Goal: Transaction & Acquisition: Purchase product/service

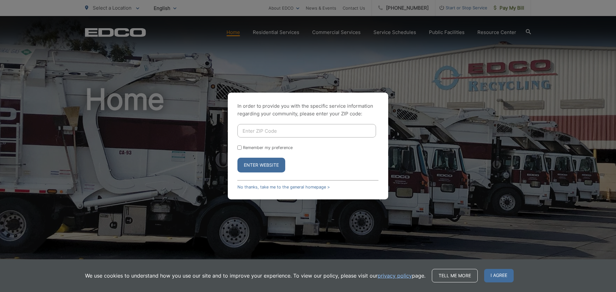
click at [269, 129] on input "Enter ZIP Code" at bounding box center [307, 130] width 139 height 13
type input "91977"
click at [427, 124] on div "In order to provide you with the specific service information regarding your co…" at bounding box center [308, 146] width 616 height 292
click at [260, 164] on button "Enter Website" at bounding box center [262, 165] width 48 height 15
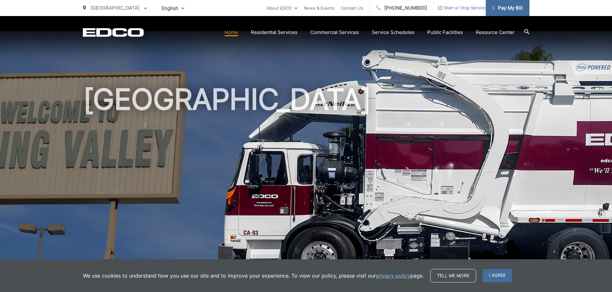
click at [512, 7] on span "Pay My Bill" at bounding box center [507, 8] width 31 height 8
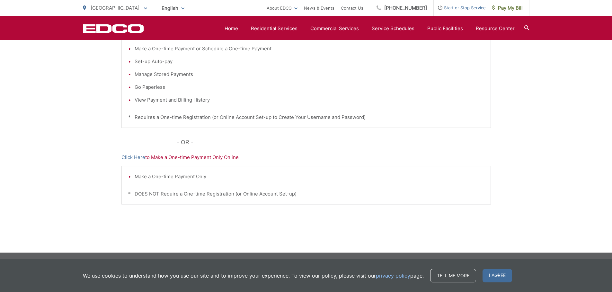
scroll to position [164, 0]
click at [137, 159] on link "Click Here" at bounding box center [133, 157] width 24 height 8
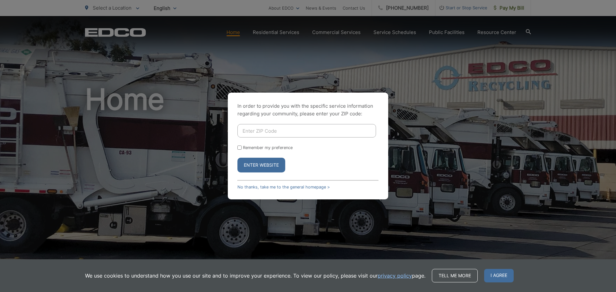
click at [262, 131] on input "Enter ZIP Code" at bounding box center [307, 130] width 139 height 13
type input "91977"
click at [424, 117] on div "In order to provide you with the specific service information regarding your co…" at bounding box center [308, 146] width 616 height 292
click at [262, 167] on button "Enter Website" at bounding box center [262, 165] width 48 height 15
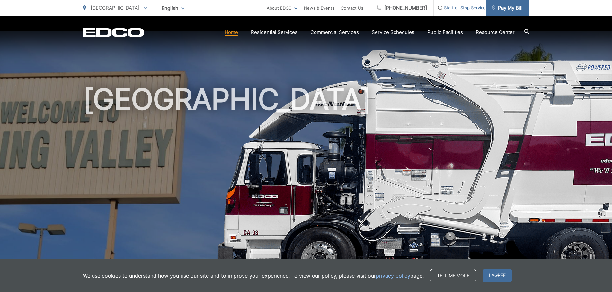
click at [504, 8] on span "Pay My Bill" at bounding box center [507, 8] width 31 height 8
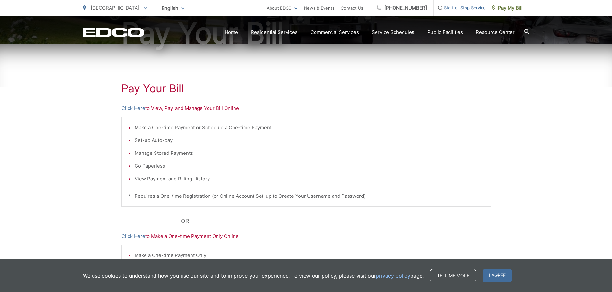
scroll to position [96, 0]
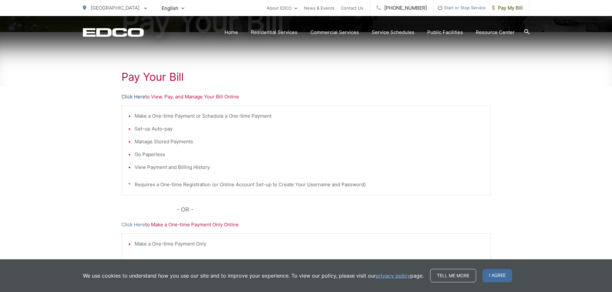
click at [137, 97] on link "Click Here" at bounding box center [133, 97] width 24 height 8
